Goal: Information Seeking & Learning: Find contact information

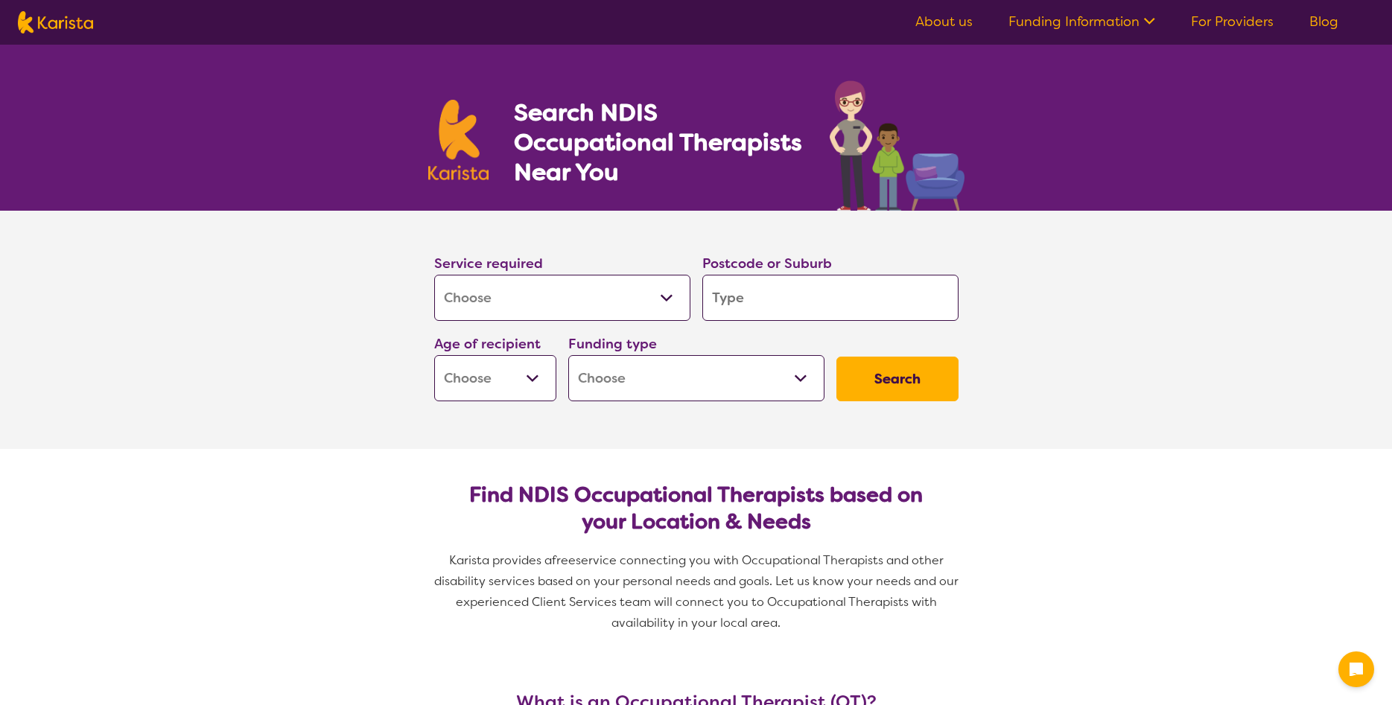
select select "[MEDICAL_DATA]"
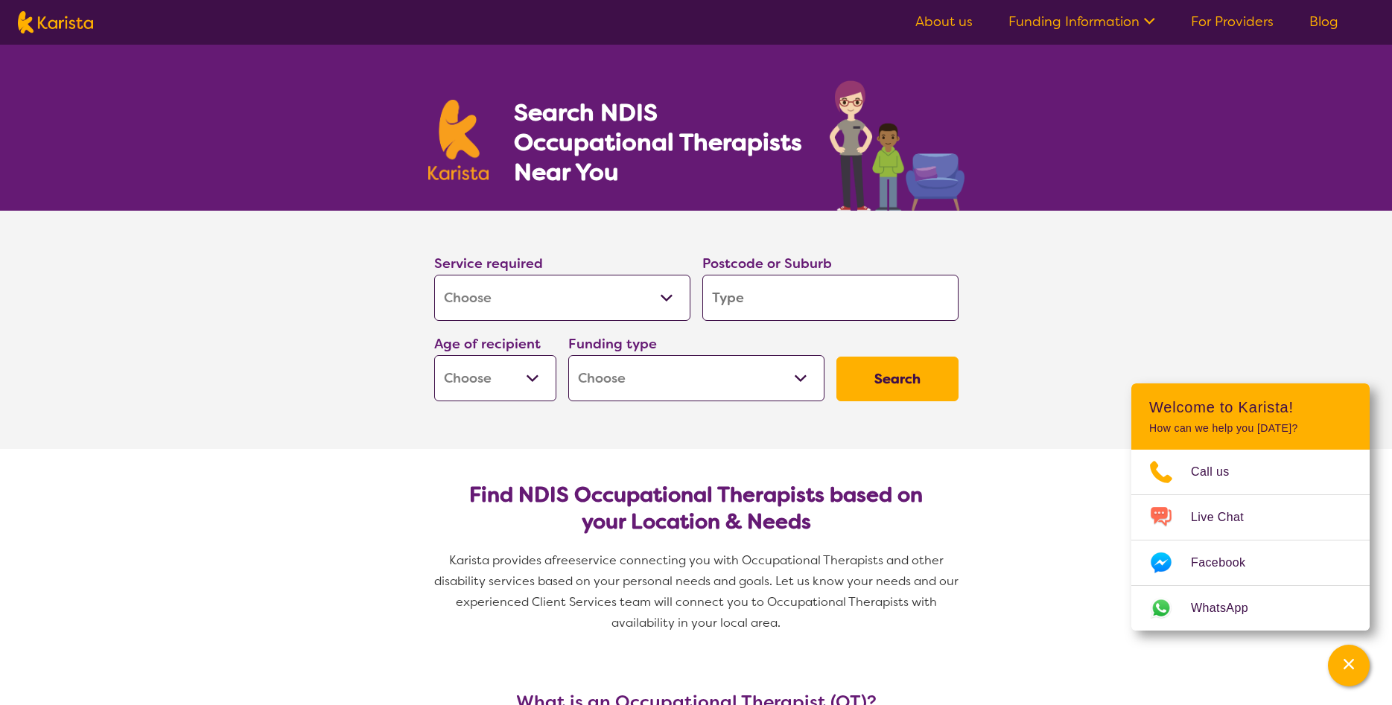
click at [806, 303] on input "search" at bounding box center [830, 298] width 256 height 46
type input "g"
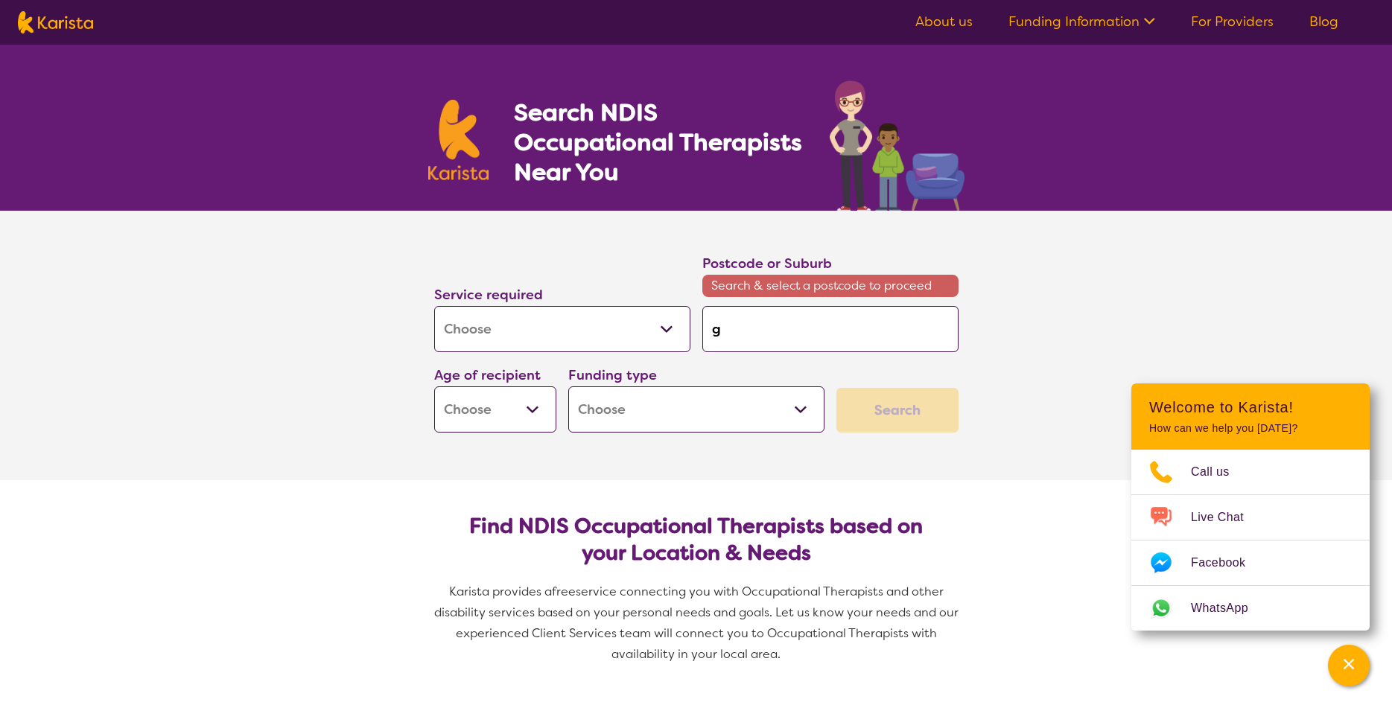
type input "gr"
type input "gre"
type input "gree"
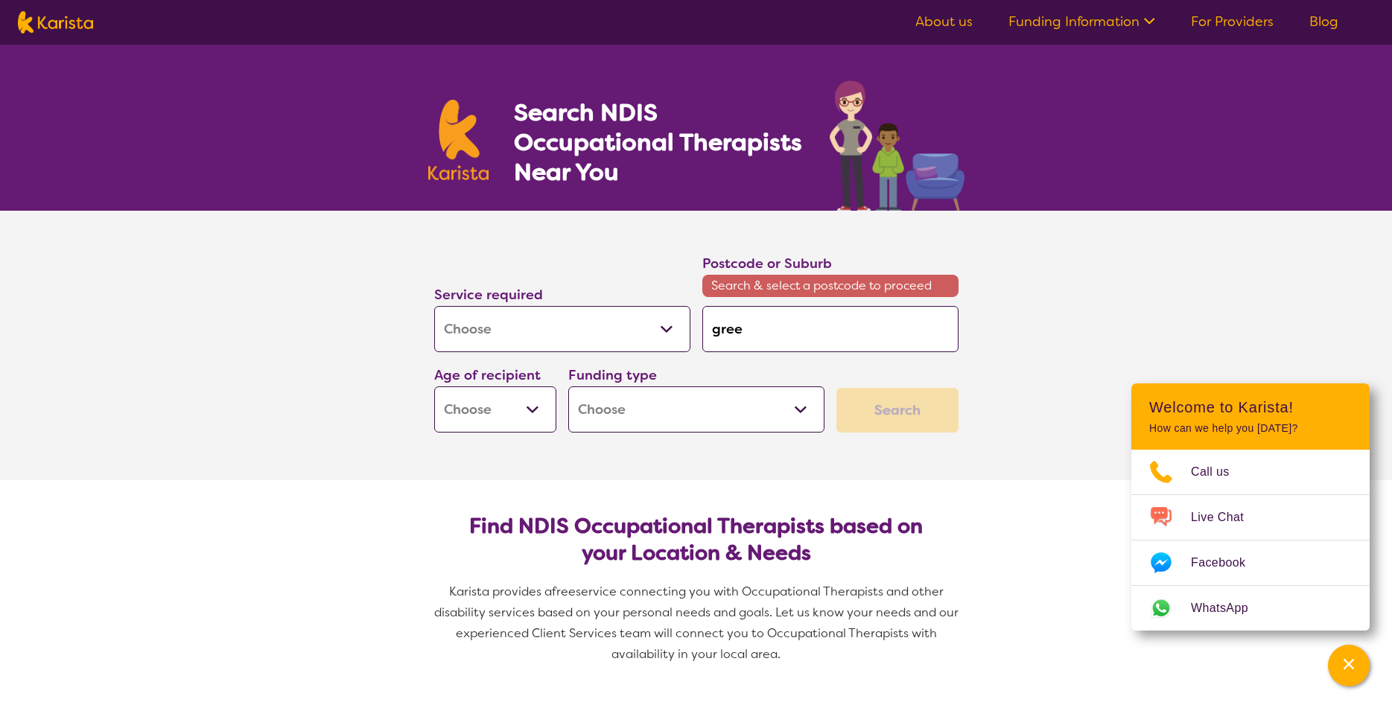
type input "gree"
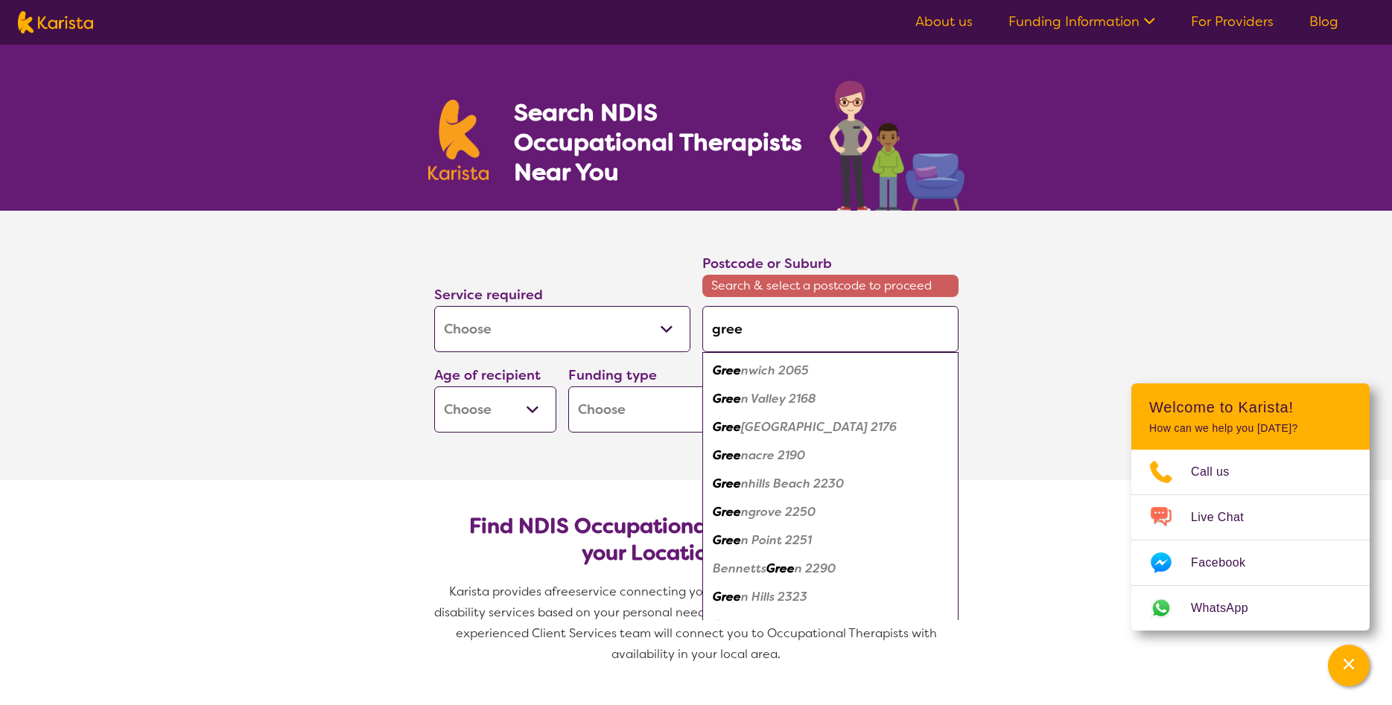
type input "green"
type input "greens"
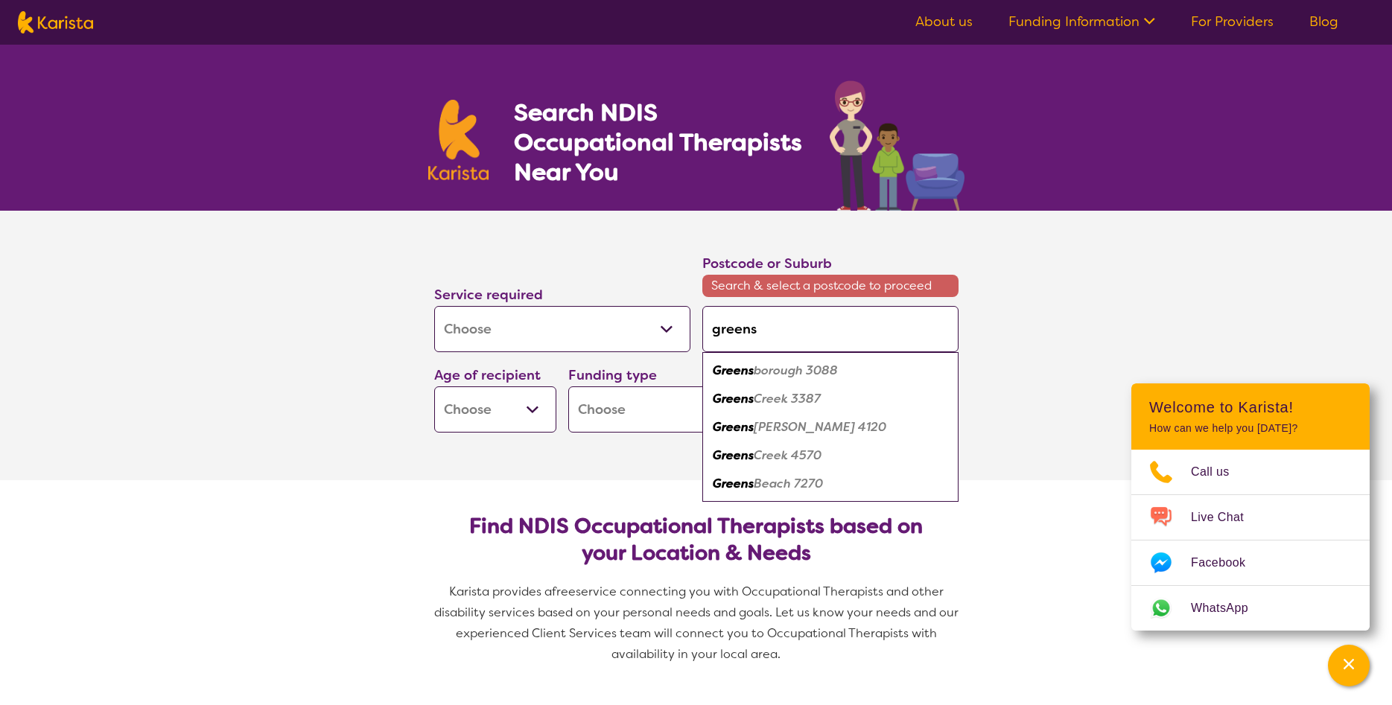
click at [819, 373] on em "borough 3088" at bounding box center [795, 371] width 84 height 16
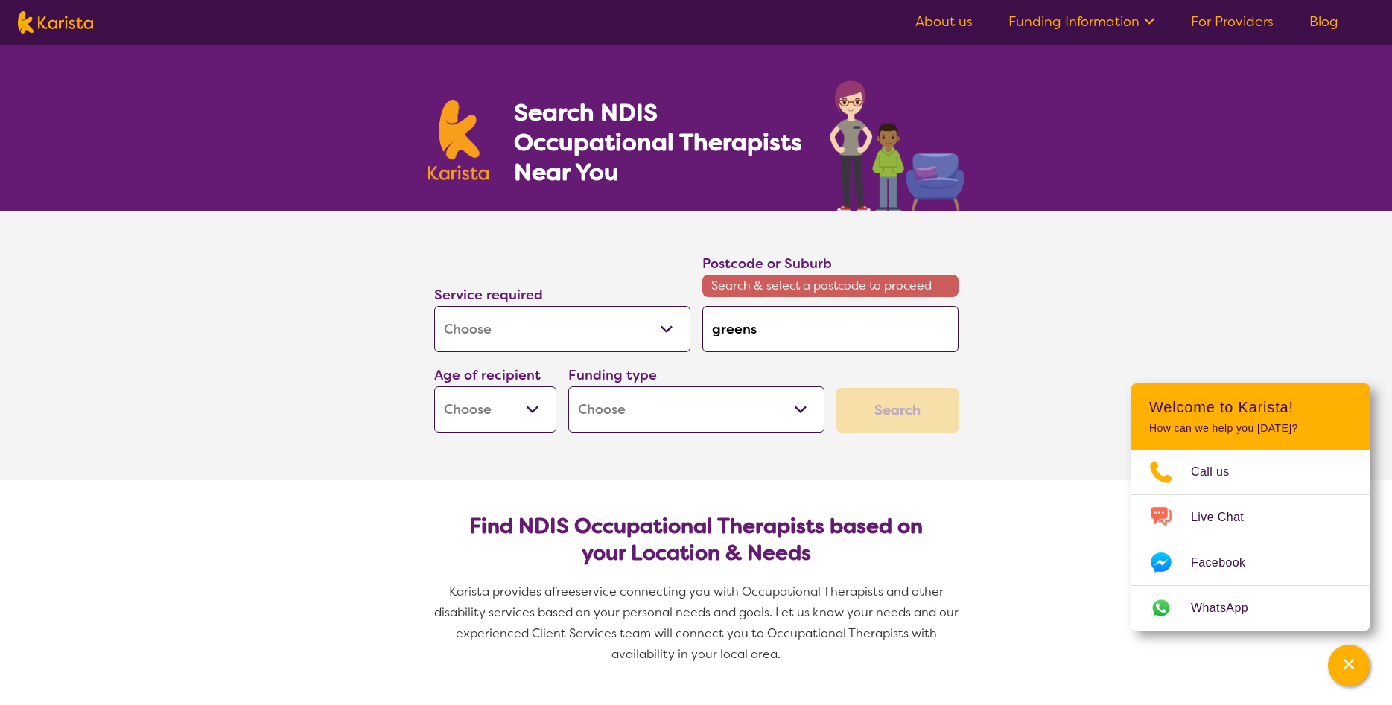
type input "3088"
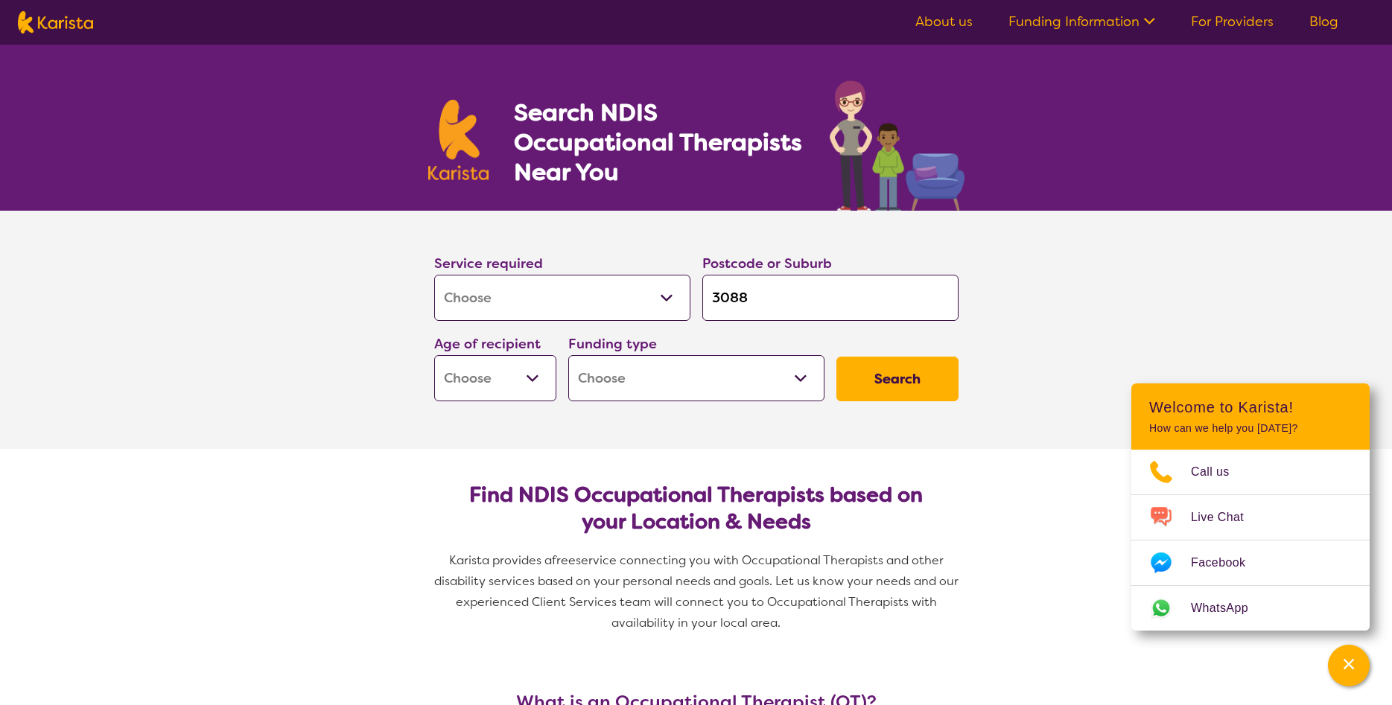
click at [899, 382] on button "Search" at bounding box center [897, 379] width 122 height 45
click at [568, 355] on select "Home Care Package (HCP) National Disability Insurance Scheme (NDIS) I don't know" at bounding box center [696, 378] width 256 height 46
select select "NDIS"
click option "National Disability Insurance Scheme (NDIS)" at bounding box center [0, 0] width 0 height 0
select select "NDIS"
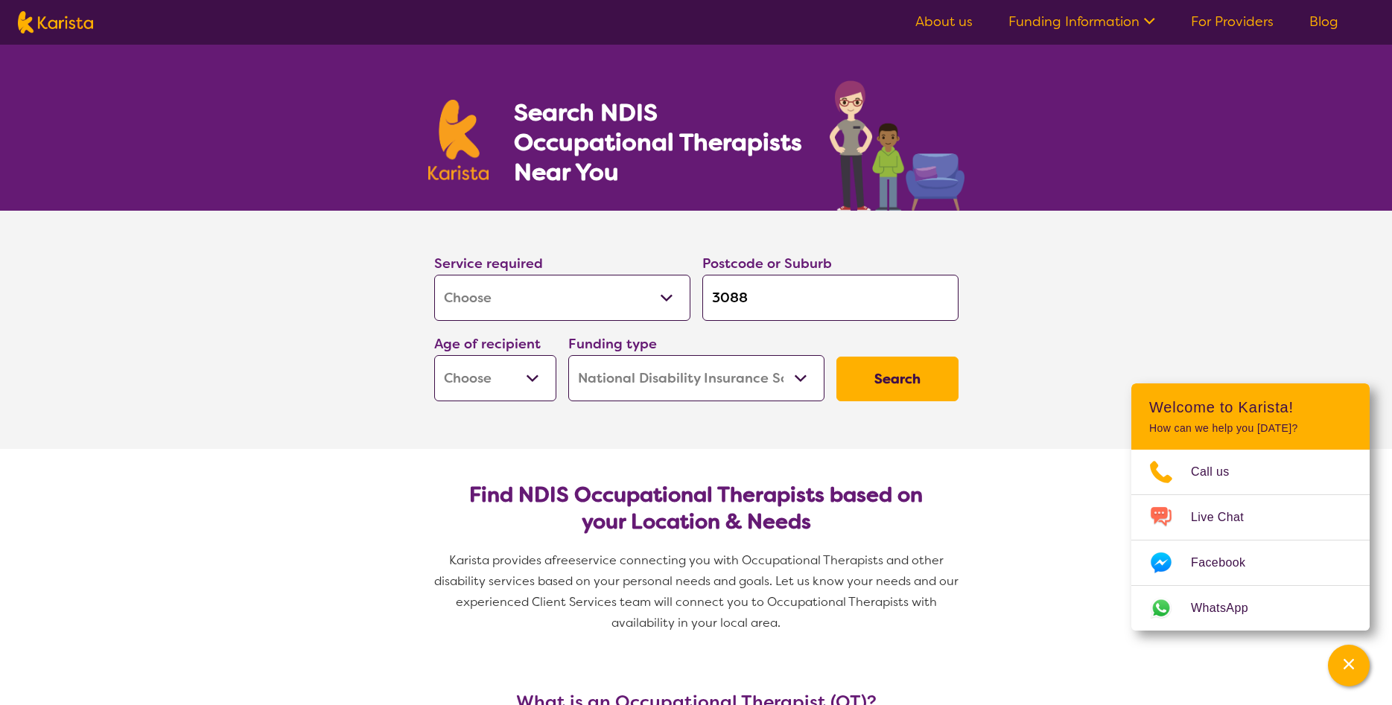
click at [434, 355] on select "Early Childhood - 0 to 9 Child - 10 to 11 Adolescent - 12 to 17 Adult - 18 to 6…" at bounding box center [495, 378] width 122 height 46
select select "CH"
click option "Child - 10 to 11" at bounding box center [0, 0] width 0 height 0
select select "CH"
click at [434, 355] on select "Early Childhood - 0 to 9 Child - 10 to 11 Adolescent - 12 to 17 Adult - 18 to 6…" at bounding box center [495, 378] width 122 height 46
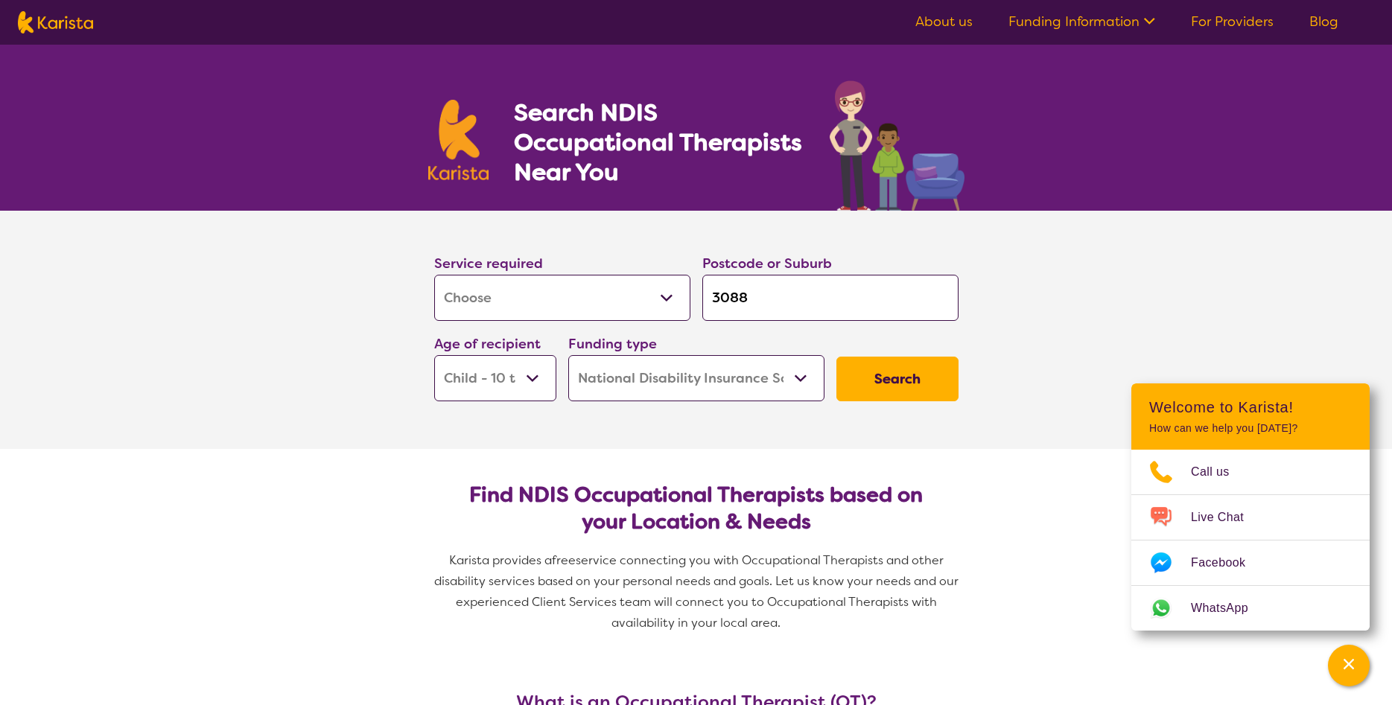
select select "AS"
click option "Adolescent - 12 to 17" at bounding box center [0, 0] width 0 height 0
select select "AS"
click at [883, 381] on button "Search" at bounding box center [897, 379] width 122 height 45
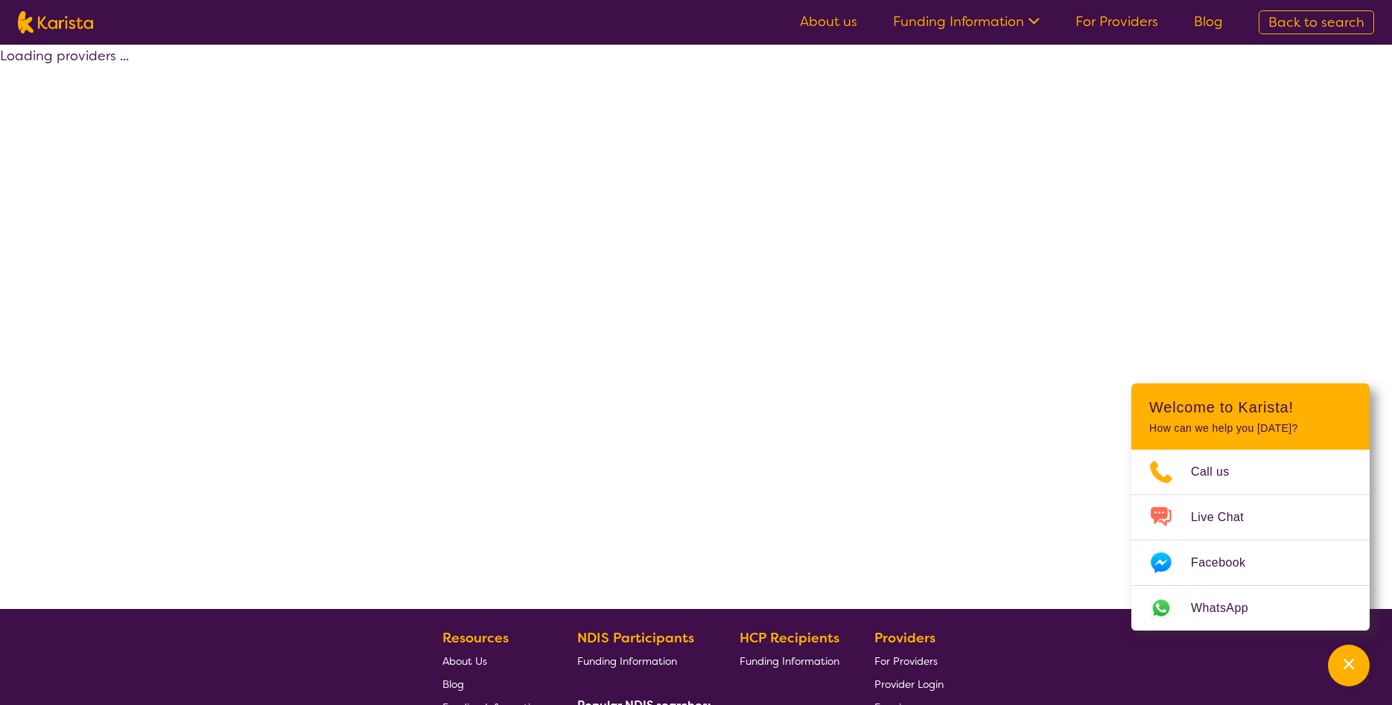
select select "by_score"
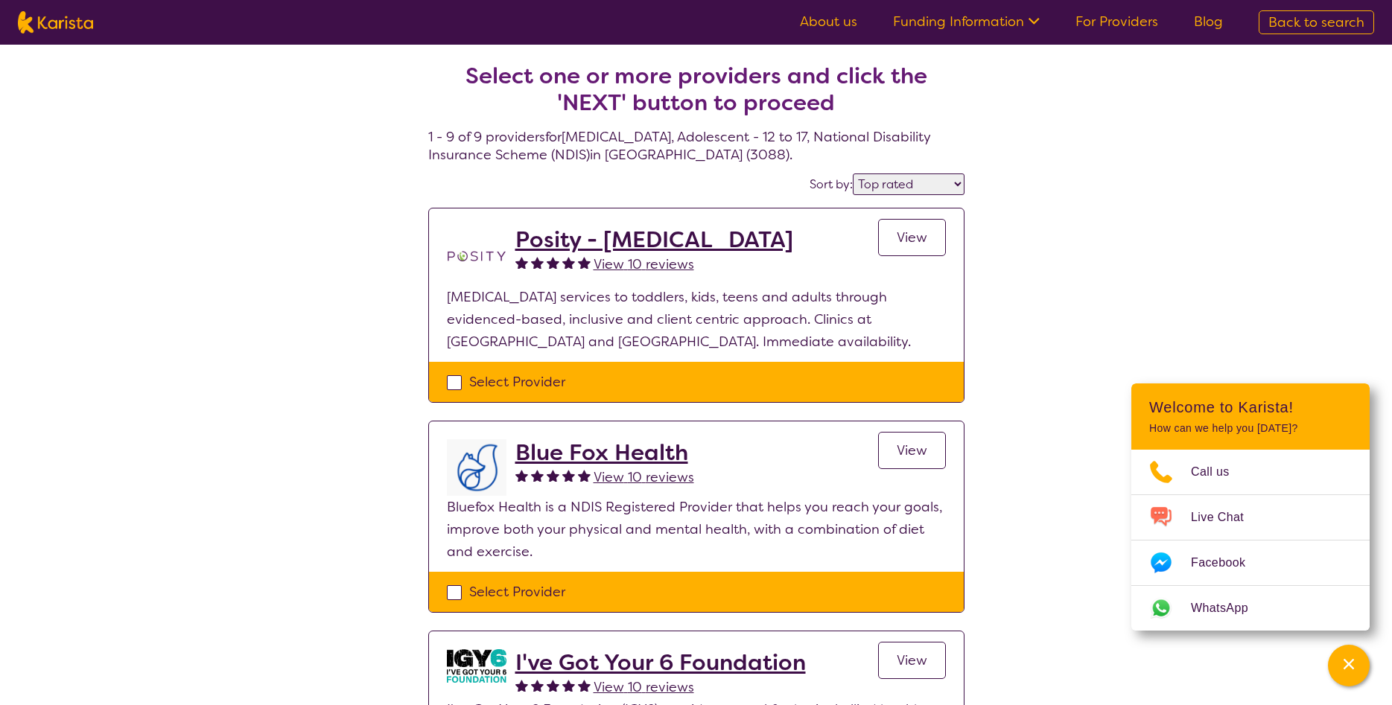
click at [897, 236] on span "View" at bounding box center [911, 238] width 31 height 18
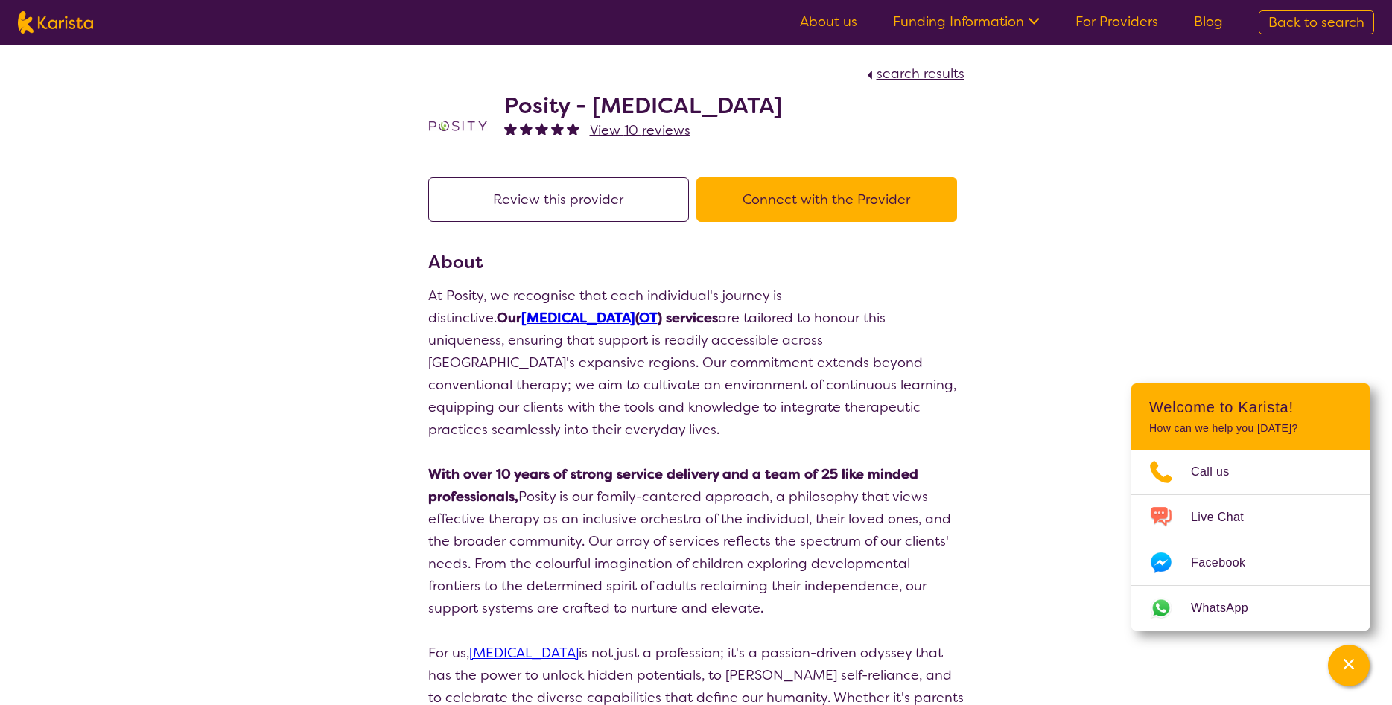
drag, startPoint x: 479, startPoint y: 94, endPoint x: 856, endPoint y: 103, distance: 376.9
click at [856, 103] on div "Posity - [MEDICAL_DATA] View 10 reviews" at bounding box center [696, 122] width 536 height 74
copy div "Posity - [MEDICAL_DATA]"
select select "by_score"
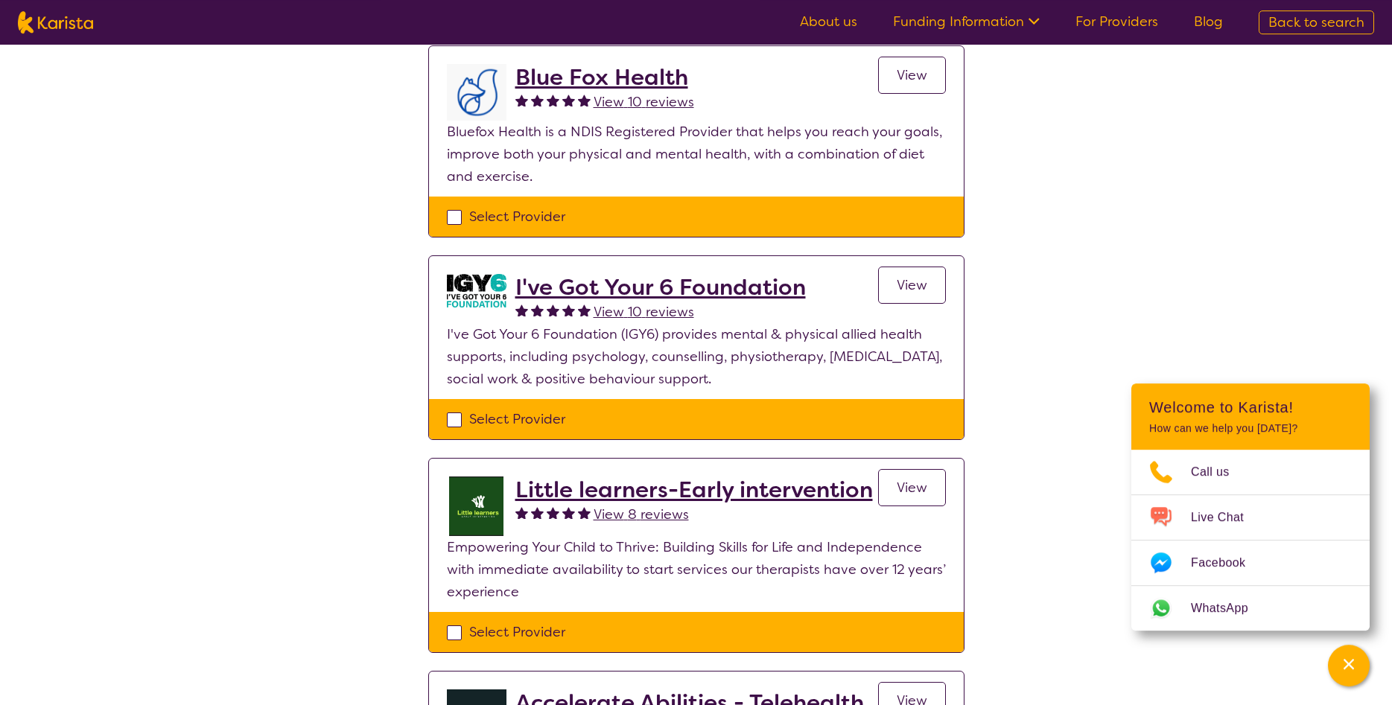
scroll to position [380, 0]
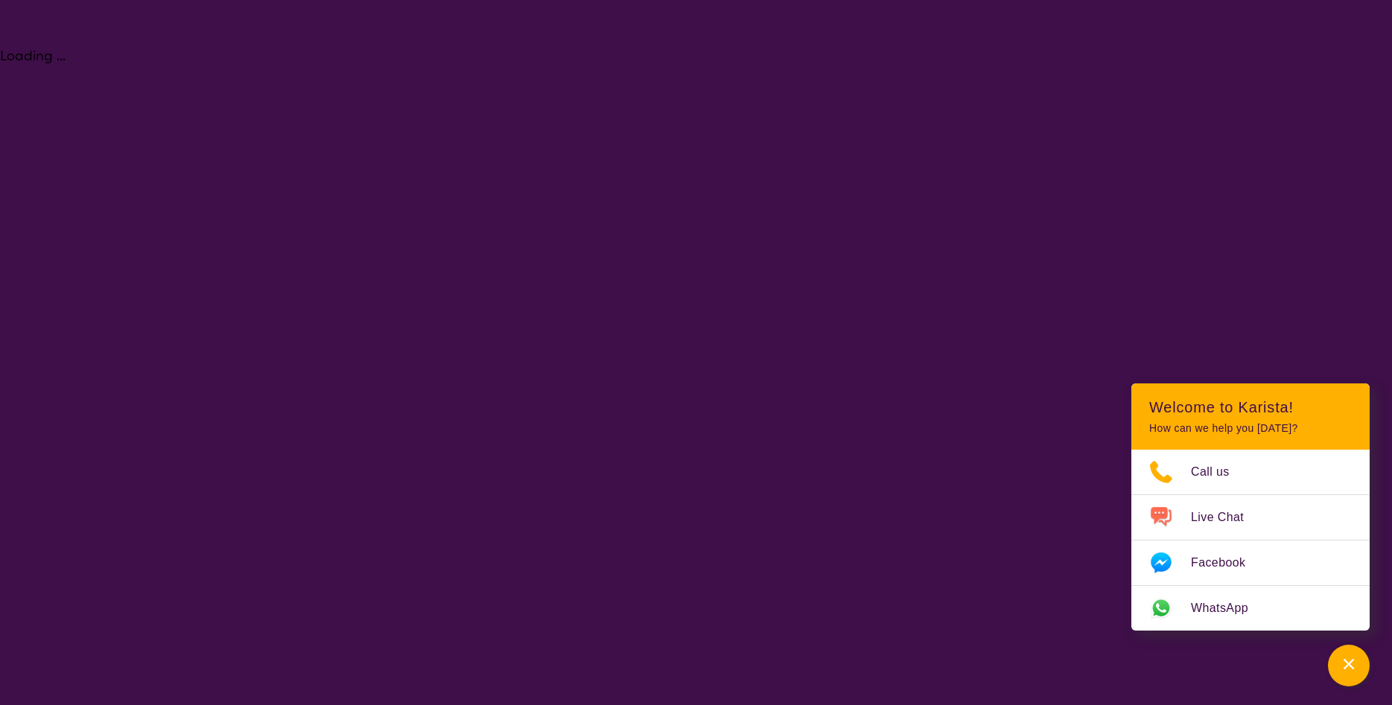
select select "[MEDICAL_DATA]"
select select "AS"
select select "NDIS"
select select "[MEDICAL_DATA]"
select select "AS"
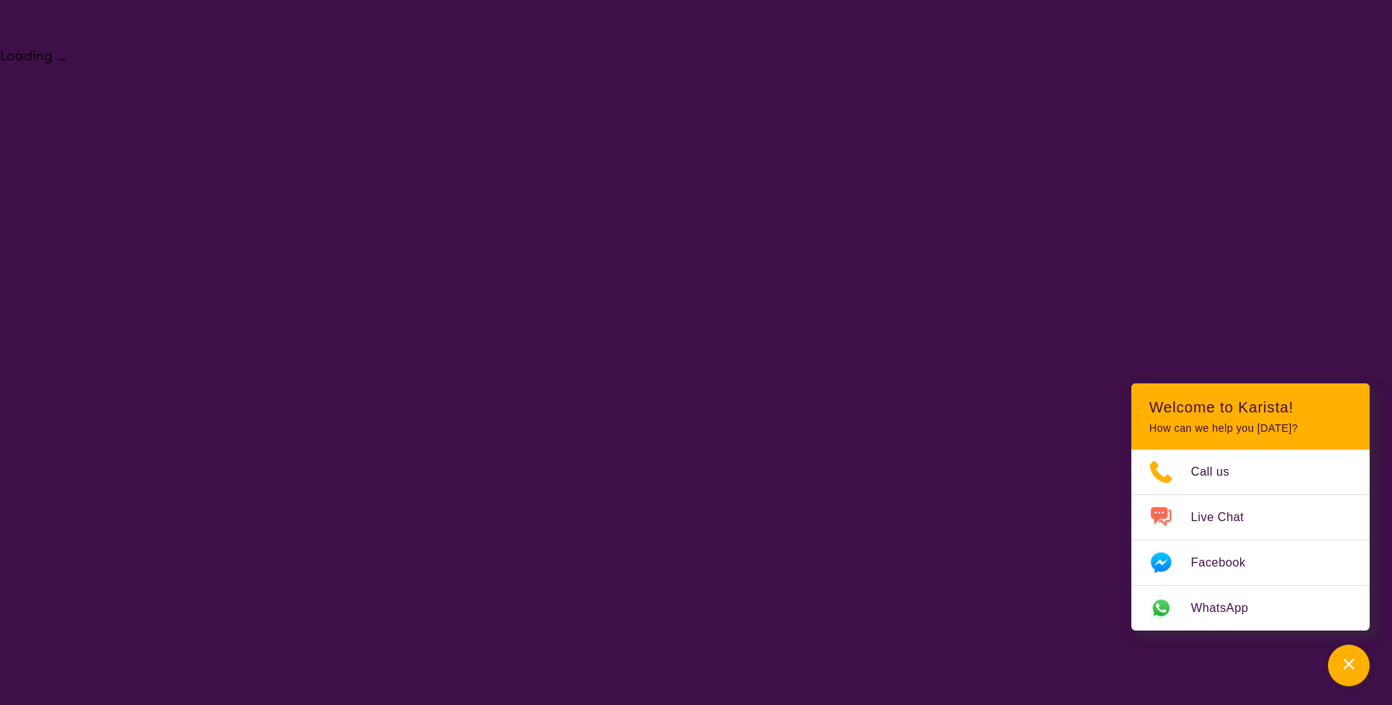
select select "NDIS"
